Goal: Task Accomplishment & Management: Use online tool/utility

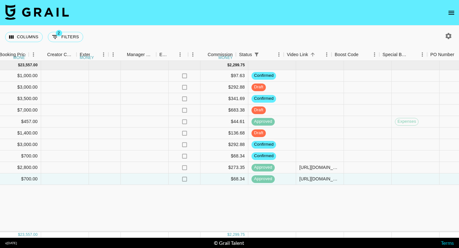
scroll to position [0, 497]
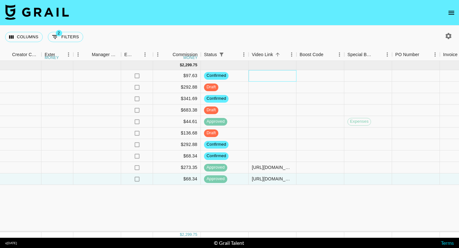
click at [273, 75] on div at bounding box center [272, 75] width 48 height 11
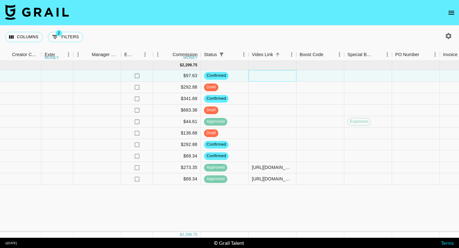
click at [269, 74] on div at bounding box center [272, 75] width 48 height 11
click at [269, 74] on input "text" at bounding box center [272, 75] width 47 height 5
type input "[URL][DOMAIN_NAME]"
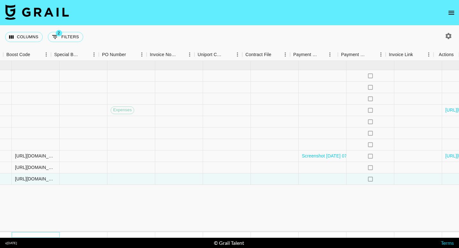
scroll to position [0, 790]
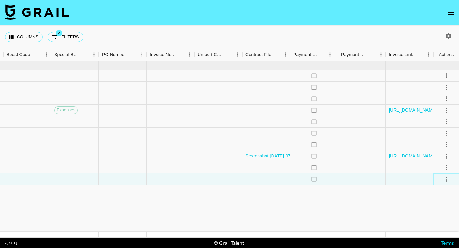
click at [445, 181] on icon "select merge strategy" at bounding box center [445, 178] width 1 height 5
click at [434, 236] on div "Approve" at bounding box center [431, 239] width 19 height 8
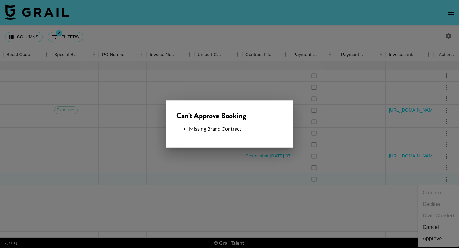
click at [257, 198] on div at bounding box center [229, 124] width 459 height 248
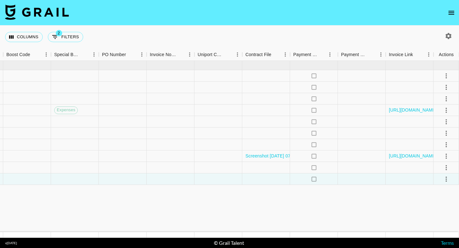
click at [443, 180] on icon "select merge strategy" at bounding box center [446, 179] width 8 height 8
click at [290, 181] on div "no" at bounding box center [314, 178] width 48 height 11
click at [258, 179] on div at bounding box center [266, 178] width 48 height 11
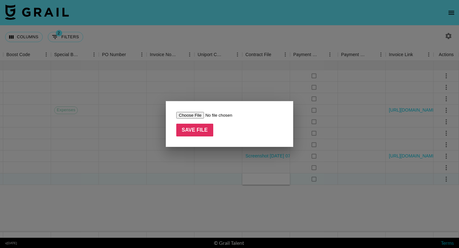
click at [197, 115] on input "file" at bounding box center [216, 115] width 81 height 7
type input "C:\fakepath\Screenshot [DATE] 16.23.58.png"
click at [196, 127] on input "Save File" at bounding box center [194, 130] width 37 height 13
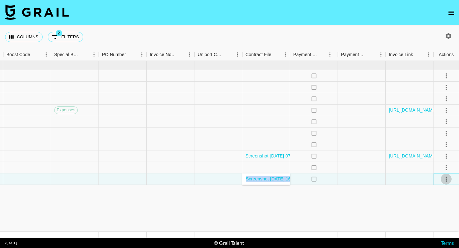
click at [446, 179] on icon "select merge strategy" at bounding box center [446, 179] width 8 height 8
click at [428, 238] on div "Approve" at bounding box center [431, 239] width 19 height 8
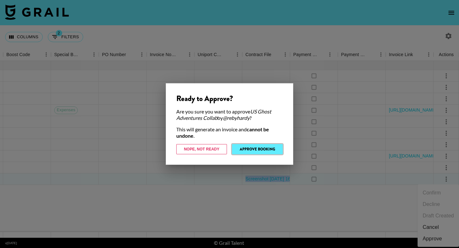
click at [254, 152] on button "Approve Booking" at bounding box center [257, 149] width 51 height 10
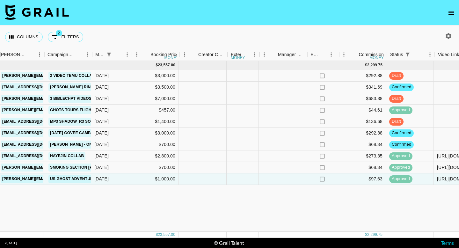
scroll to position [0, 311]
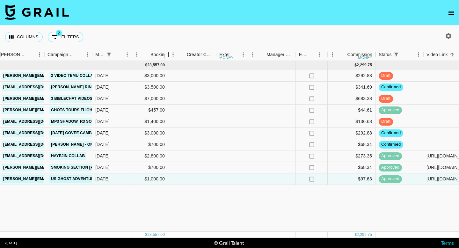
drag, startPoint x: 179, startPoint y: 53, endPoint x: 169, endPoint y: 52, distance: 10.6
click at [169, 52] on div at bounding box center [168, 54] width 8 height 12
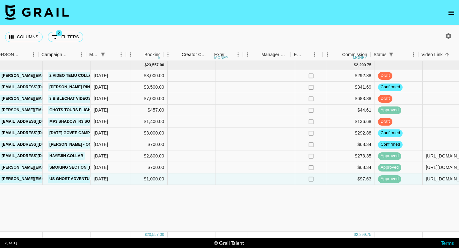
scroll to position [0, 324]
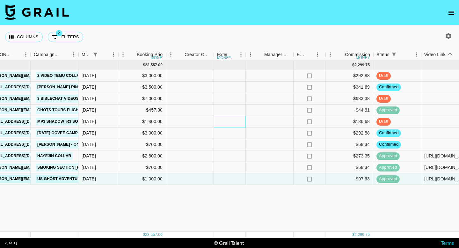
click at [240, 119] on div at bounding box center [230, 121] width 32 height 11
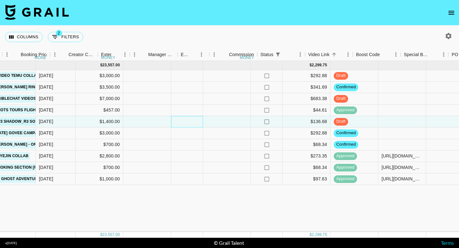
scroll to position [0, 471]
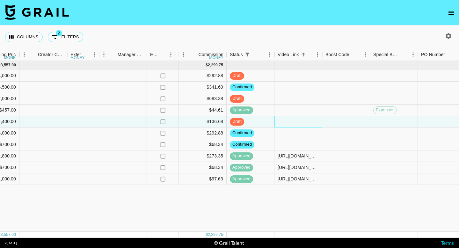
click at [301, 122] on div at bounding box center [298, 121] width 48 height 11
click at [301, 122] on input "text" at bounding box center [297, 121] width 47 height 5
type input "[URL][DOMAIN_NAME]"
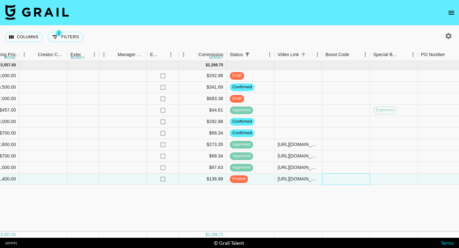
click at [326, 181] on div at bounding box center [346, 178] width 48 height 11
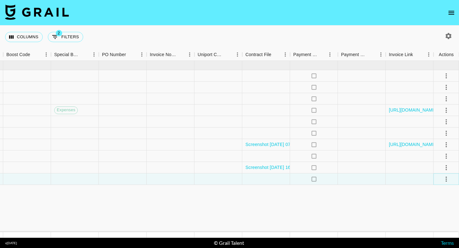
click at [445, 180] on icon "select merge strategy" at bounding box center [445, 178] width 1 height 5
click at [428, 239] on div "Approve" at bounding box center [431, 239] width 19 height 8
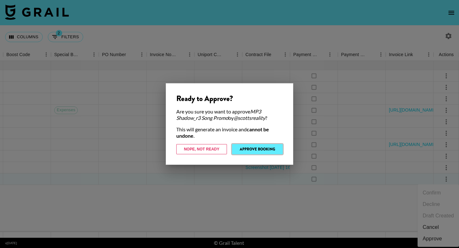
click at [259, 149] on button "Approve Booking" at bounding box center [257, 149] width 51 height 10
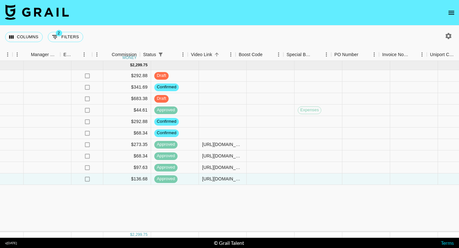
scroll to position [0, 530]
